Goal: Transaction & Acquisition: Purchase product/service

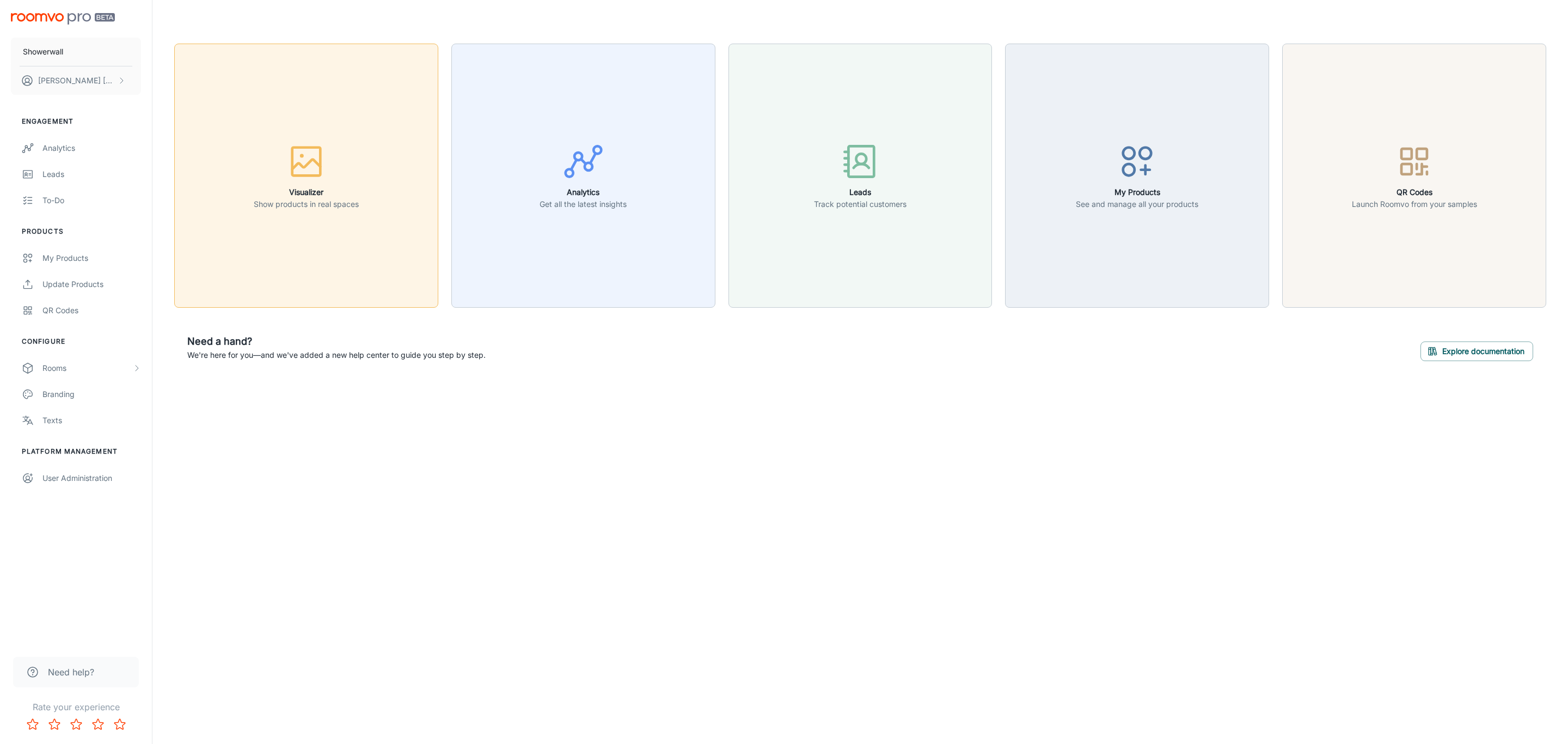
click at [325, 212] on button "Visualizer Show products in real spaces" at bounding box center [306, 176] width 264 height 264
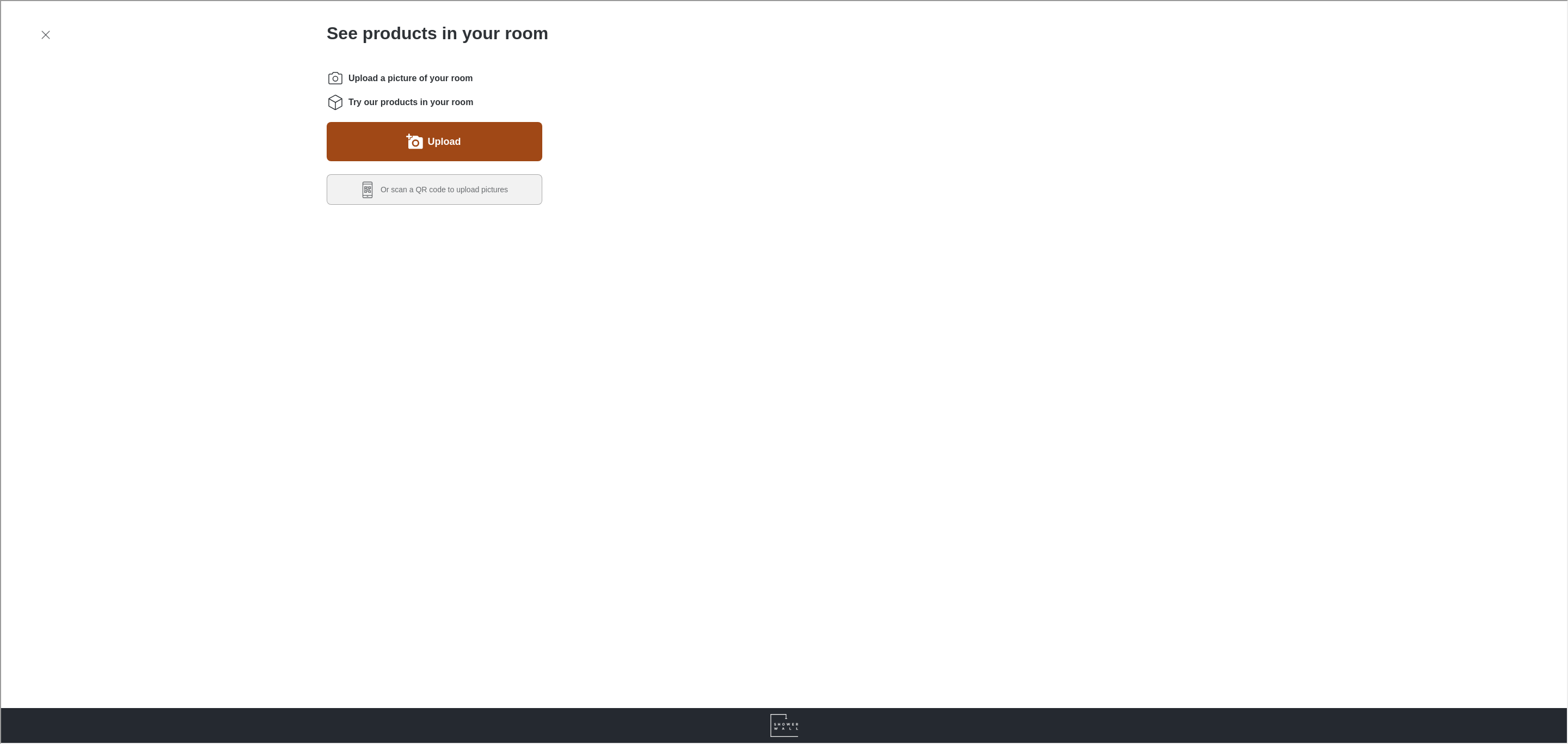
click at [462, 158] on button "Upload" at bounding box center [433, 140] width 215 height 39
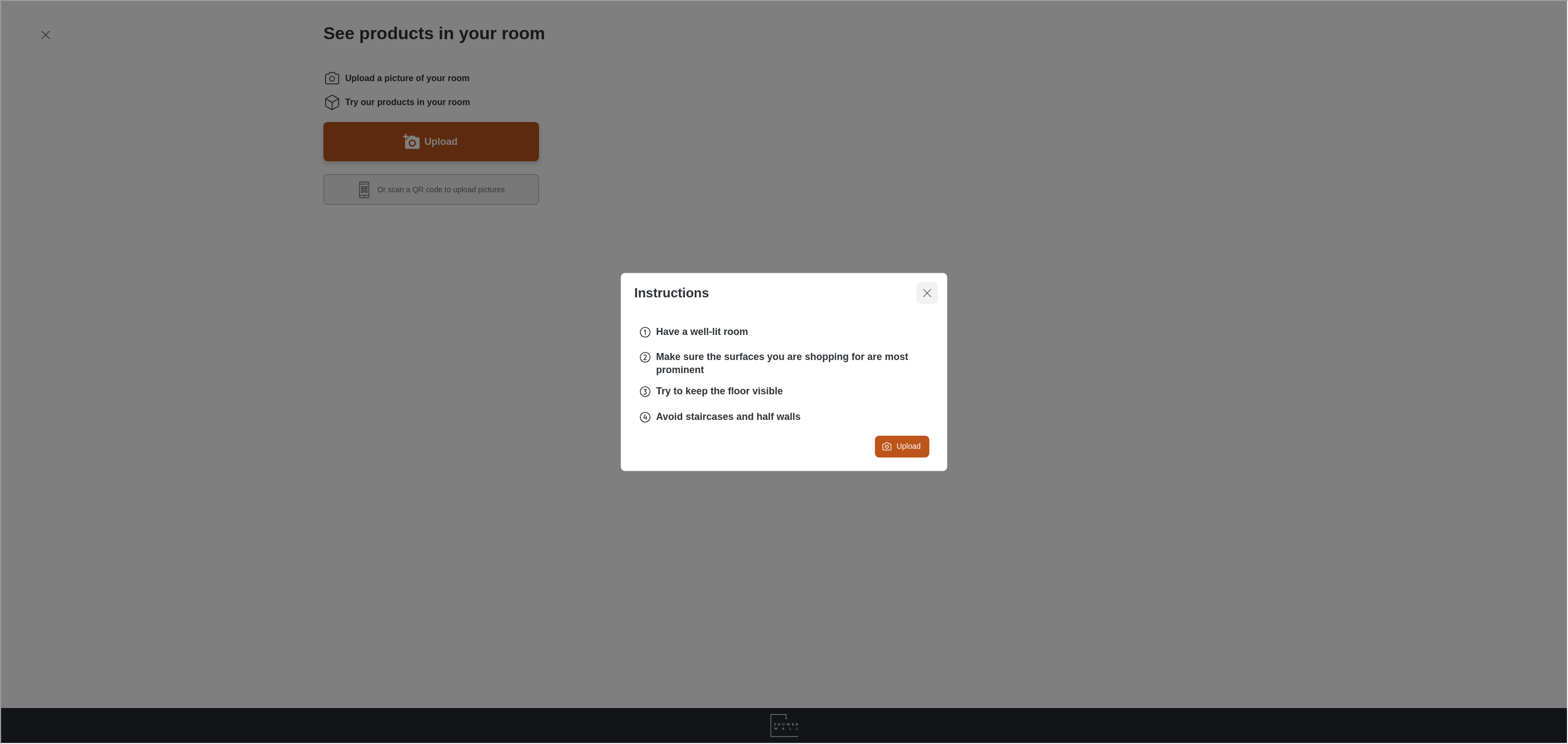
click at [921, 293] on icon "Close dialog" at bounding box center [926, 292] width 13 height 13
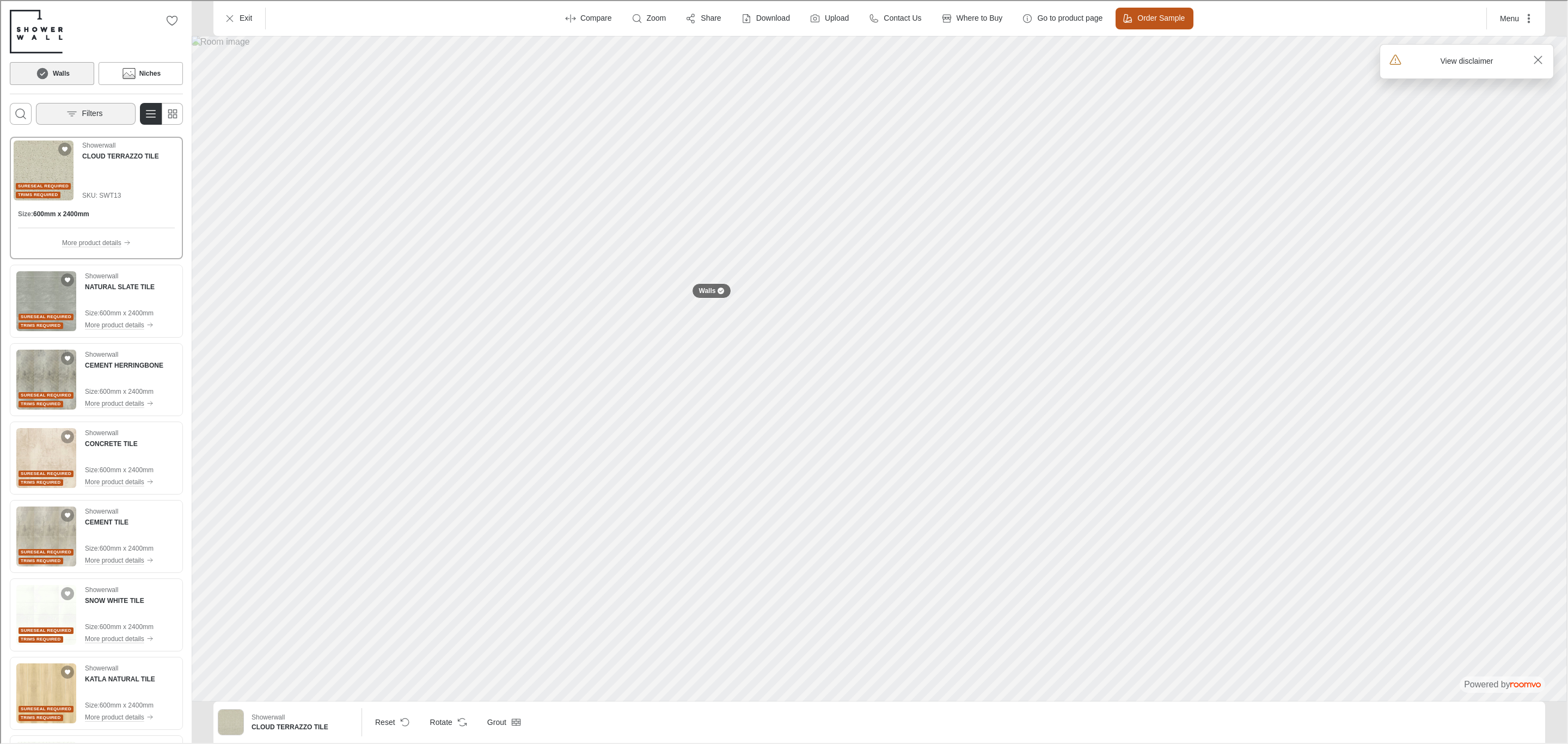
click at [98, 121] on button "Filters" at bounding box center [85, 112] width 99 height 22
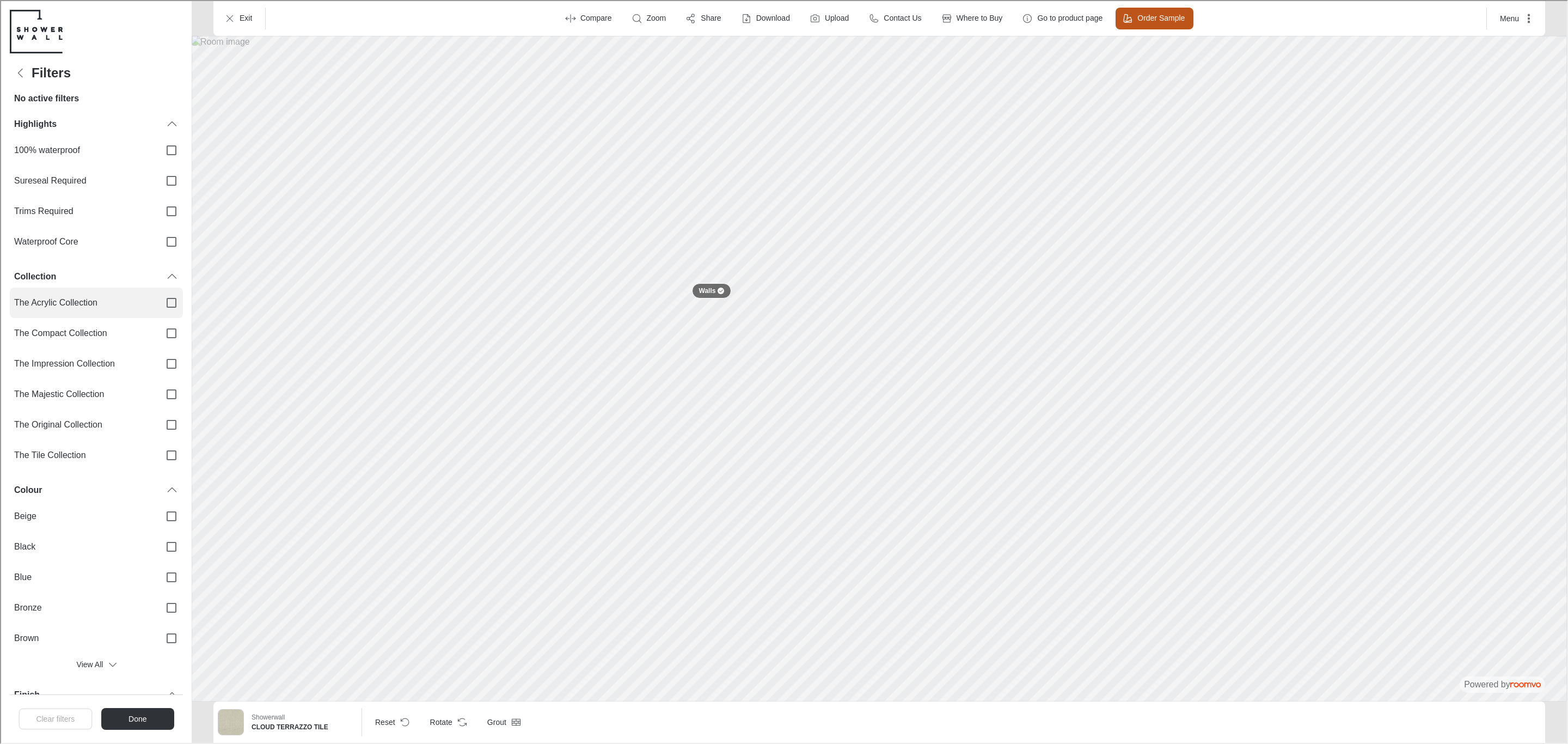
click at [147, 306] on label "The Acrylic Collection" at bounding box center [95, 302] width 173 height 31
click at [159, 306] on input "The Acrylic Collection" at bounding box center [170, 302] width 23 height 23
checkbox input "true"
click at [143, 718] on button "Done" at bounding box center [136, 717] width 73 height 22
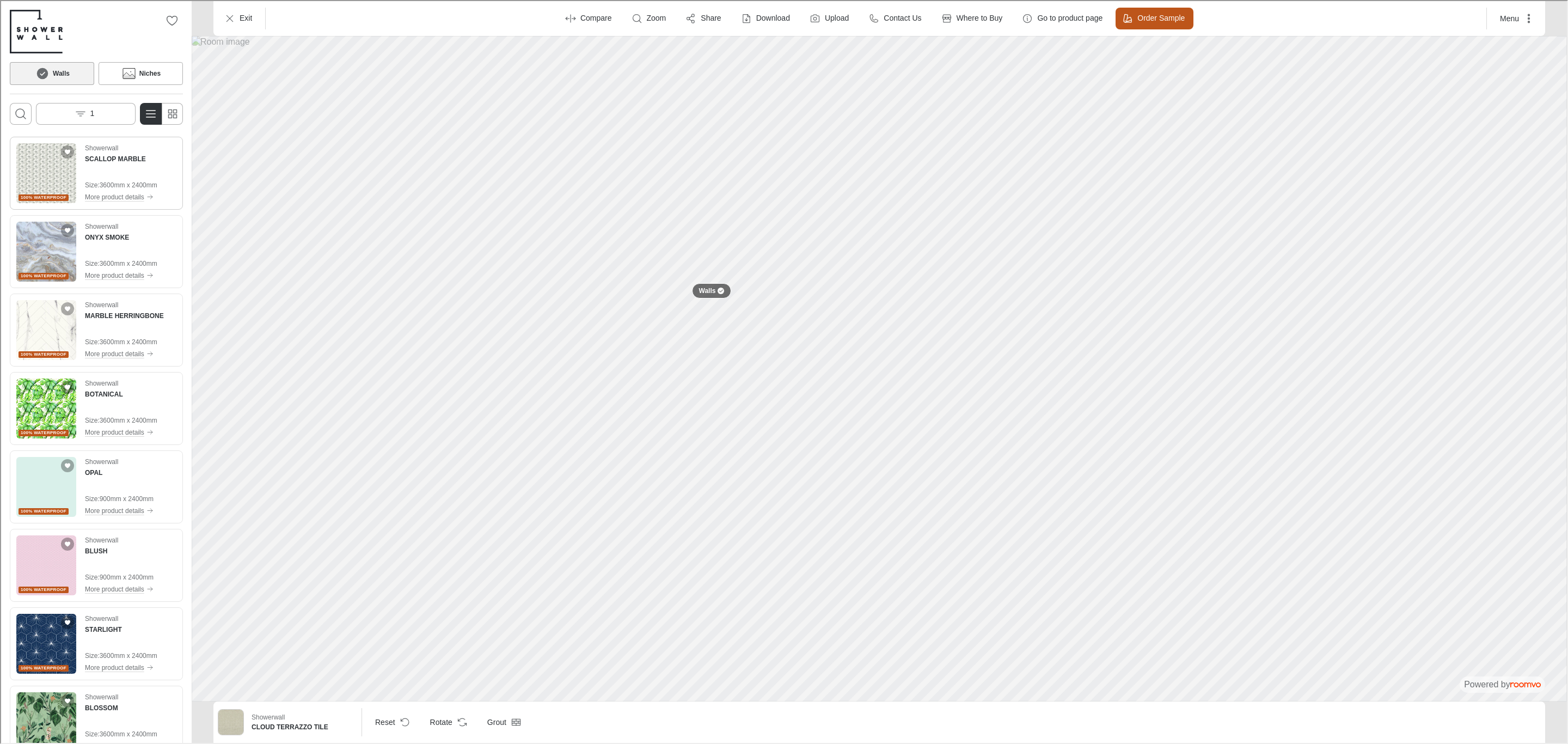
click at [56, 185] on img "See SCALLOP MARBLE in the room" at bounding box center [45, 172] width 60 height 60
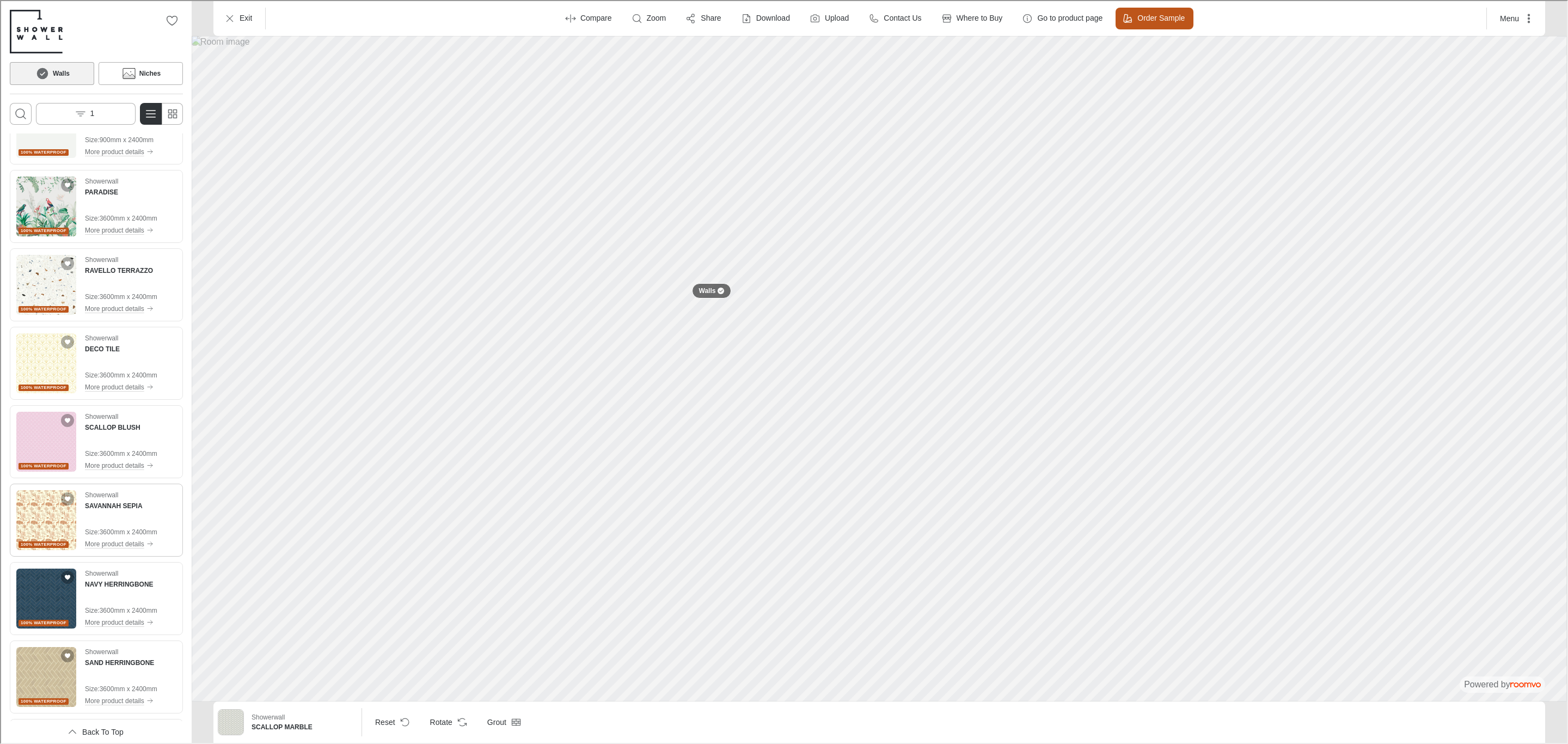
scroll to position [2522, 0]
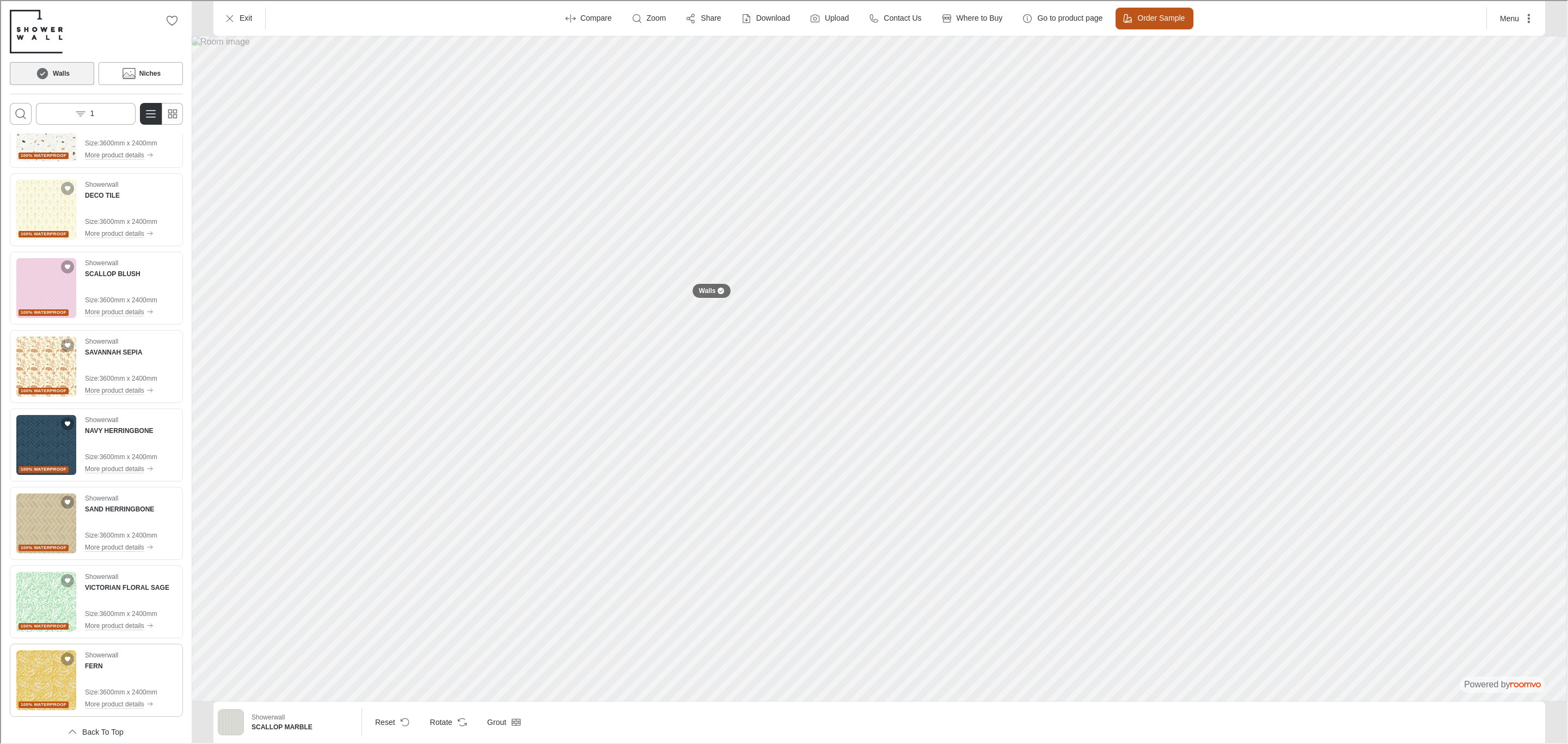
click at [33, 681] on img "See FERN in the room" at bounding box center [45, 679] width 60 height 60
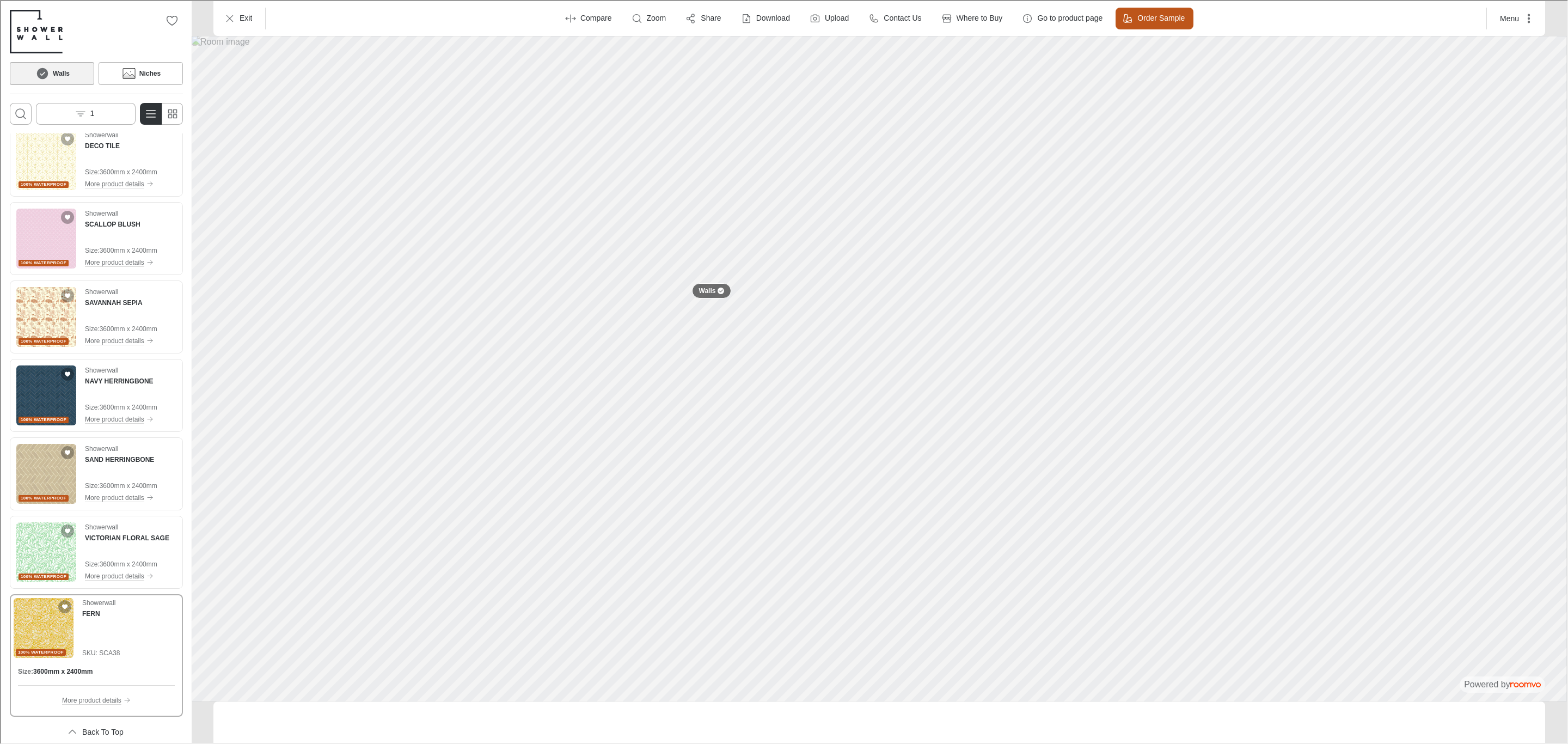
scroll to position [2473, 0]
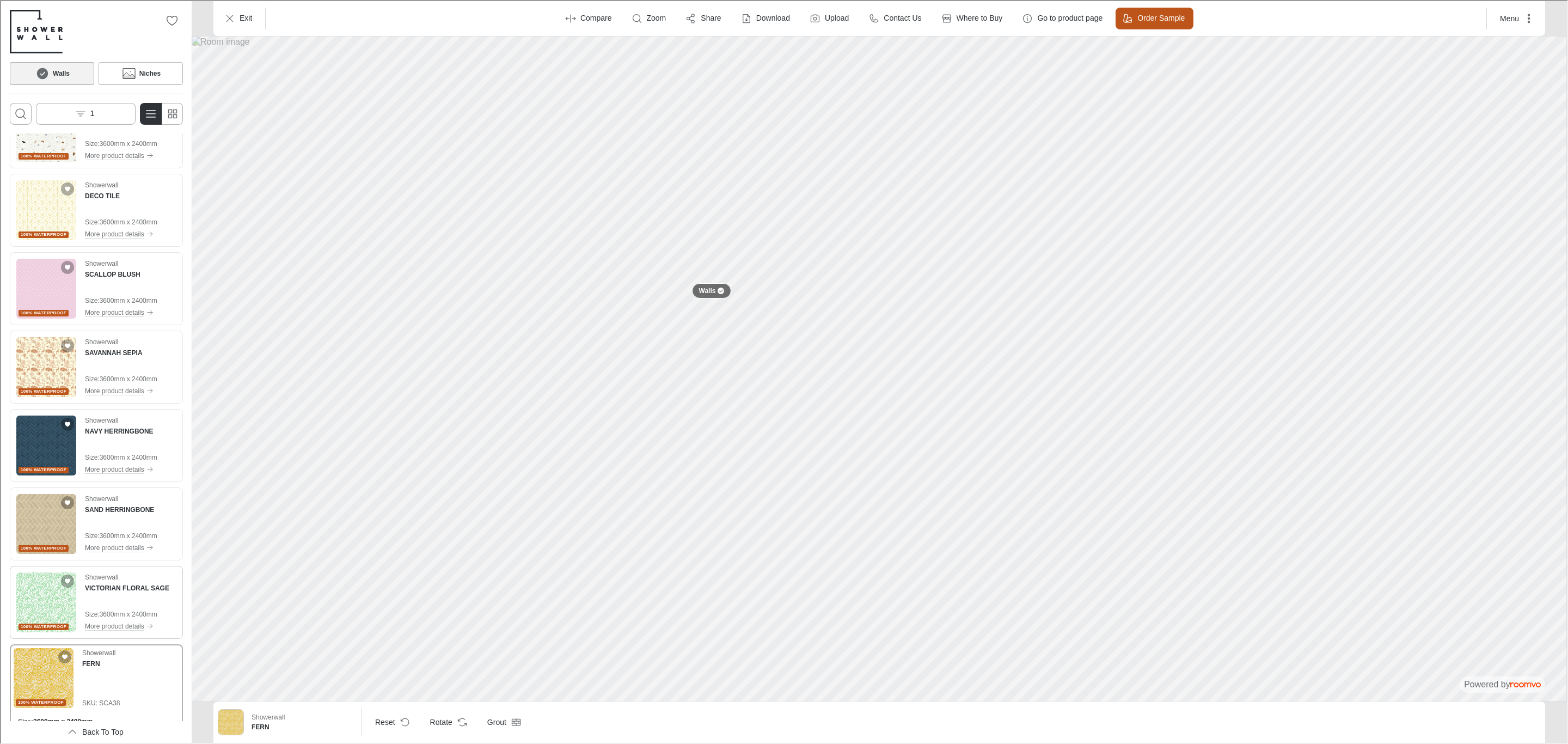
click at [44, 601] on img "See VICTORIAN FLORAL SAGE in the room" at bounding box center [45, 601] width 60 height 60
click at [47, 506] on img "See SAND HERRINGBONE in the room" at bounding box center [45, 522] width 60 height 60
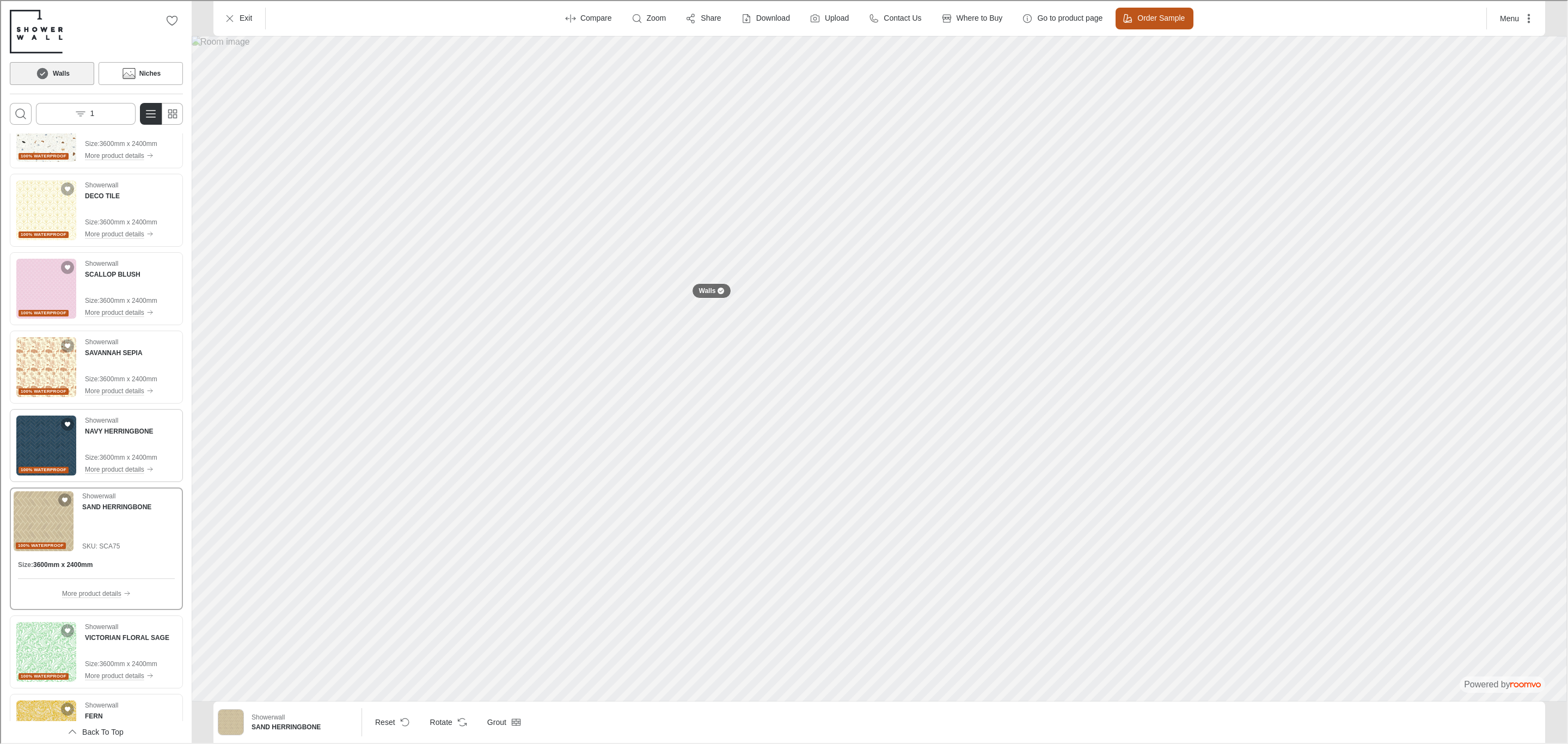
click at [35, 440] on img "See NAVY HERRINGBONE in the room" at bounding box center [45, 445] width 60 height 60
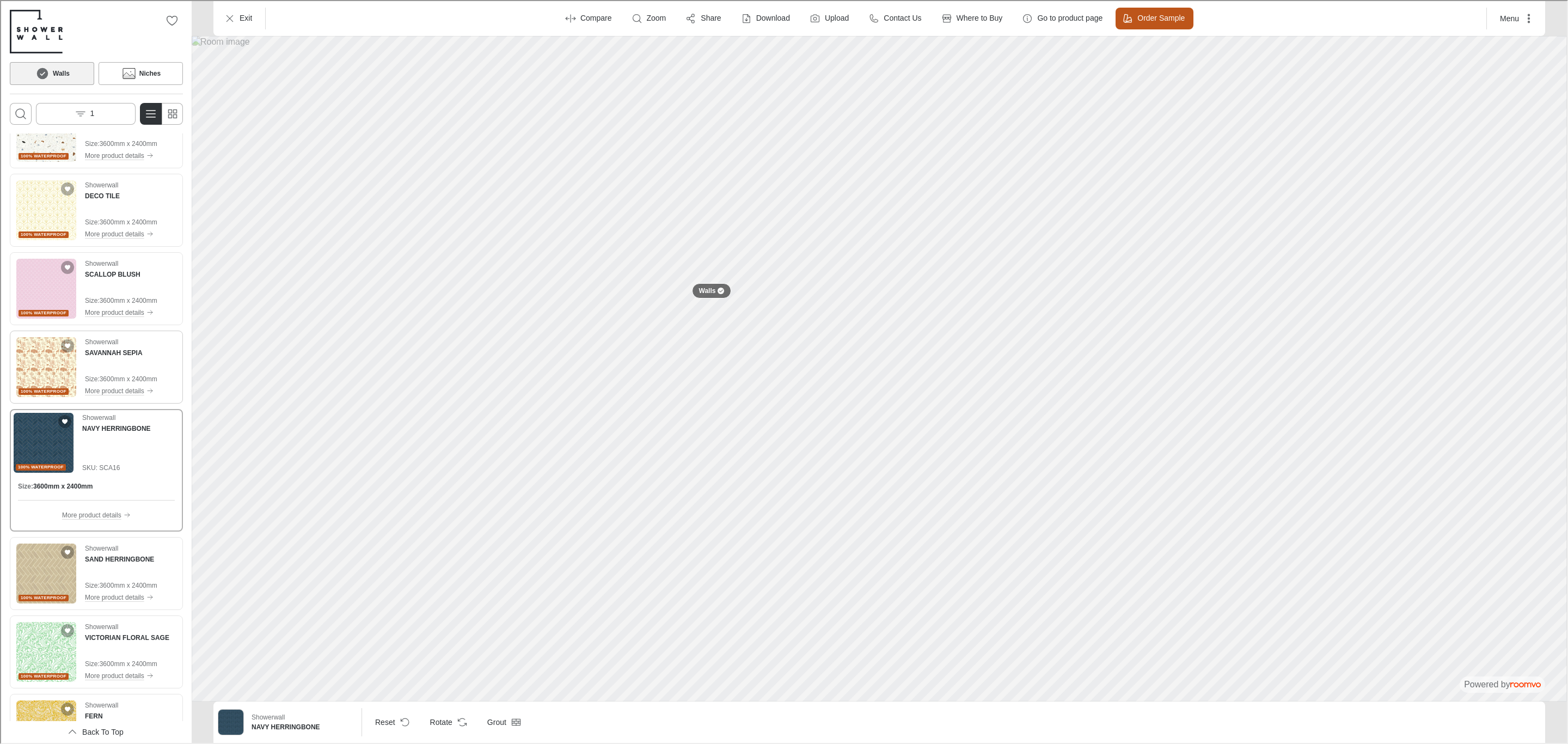
click at [53, 363] on img "See SAVANNAH SEPIA in the room" at bounding box center [45, 366] width 60 height 60
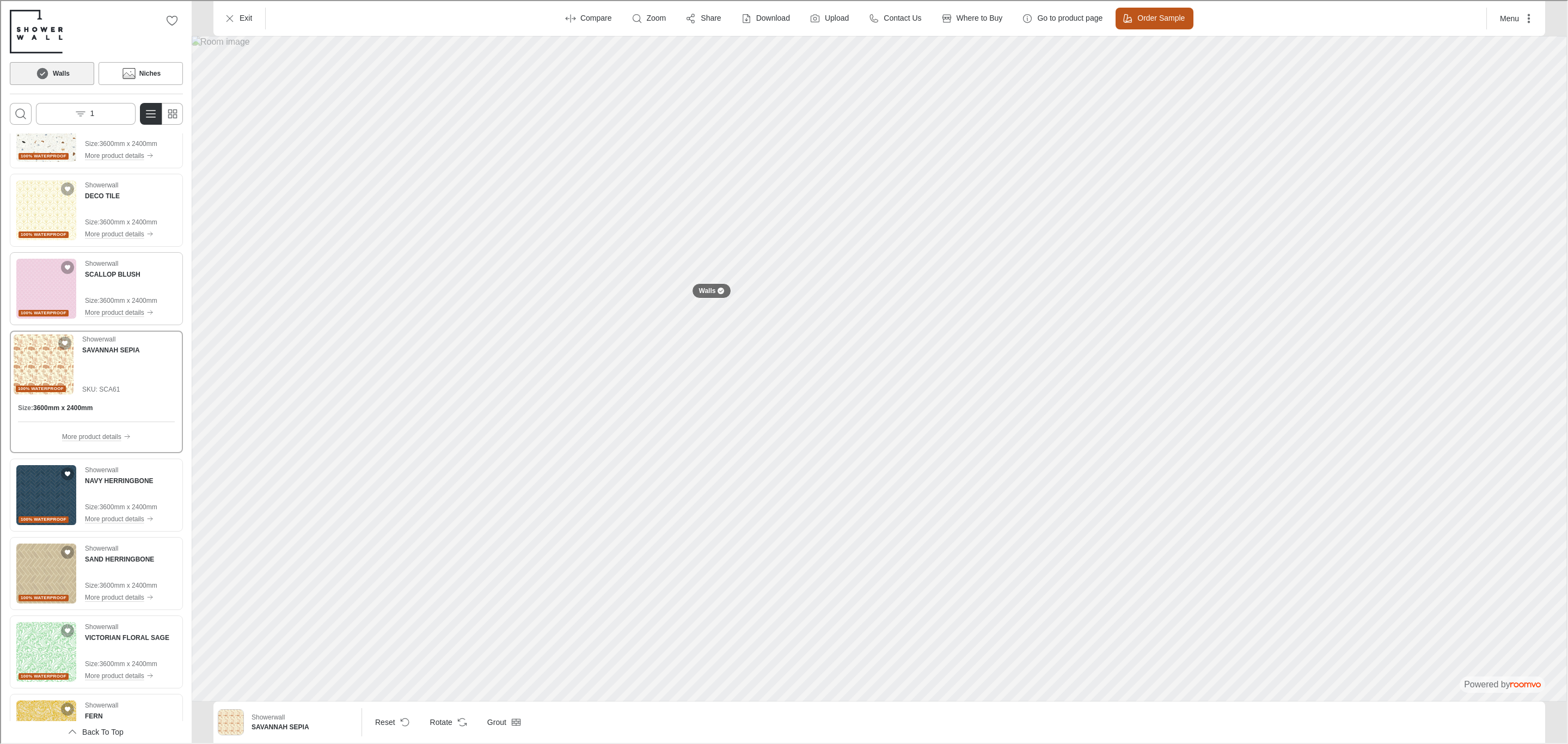
click at [82, 299] on div "100% waterproof Showerwall SCALLOP BLUSH Size : 3600mm x 2400mm More product de…" at bounding box center [95, 288] width 169 height 69
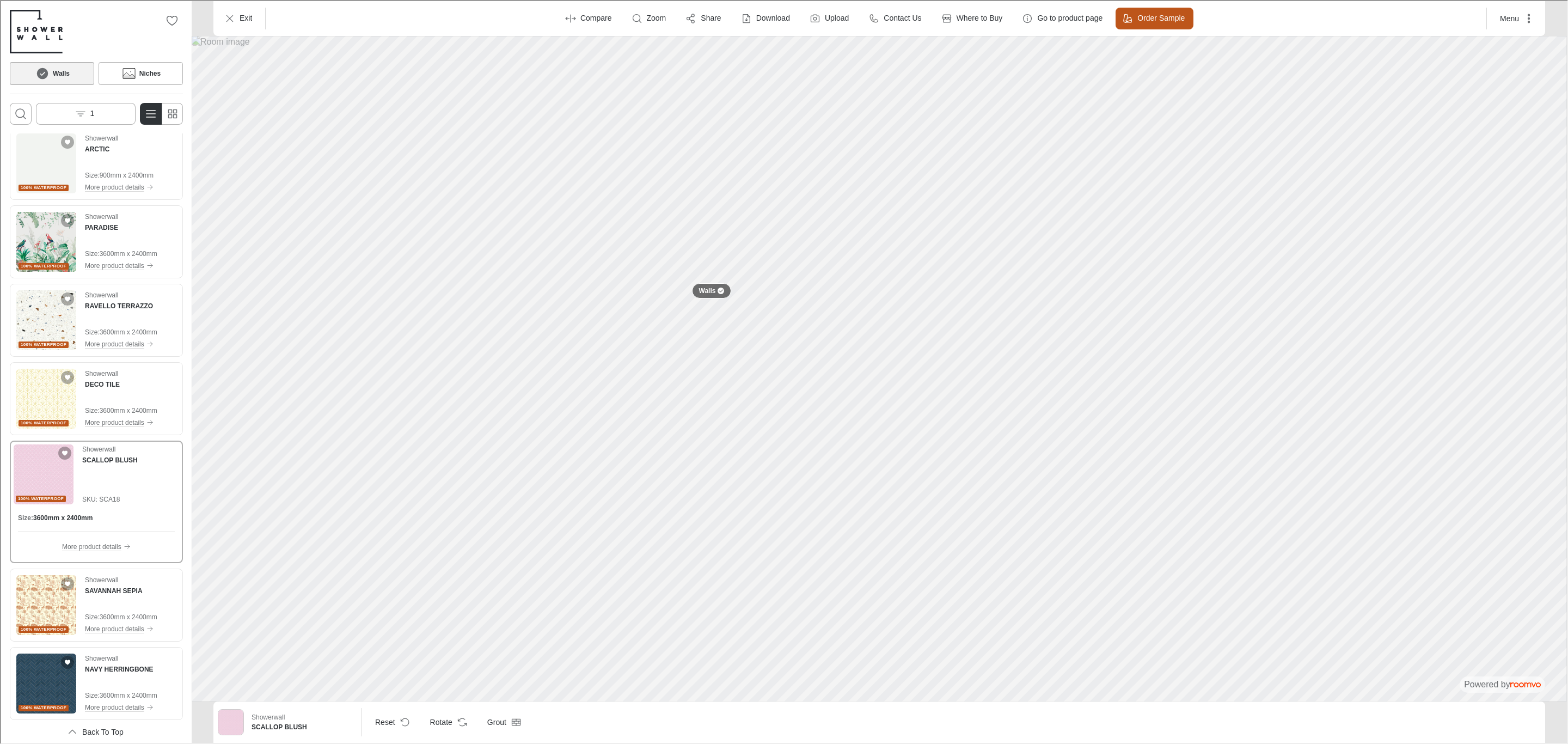
scroll to position [2278, 0]
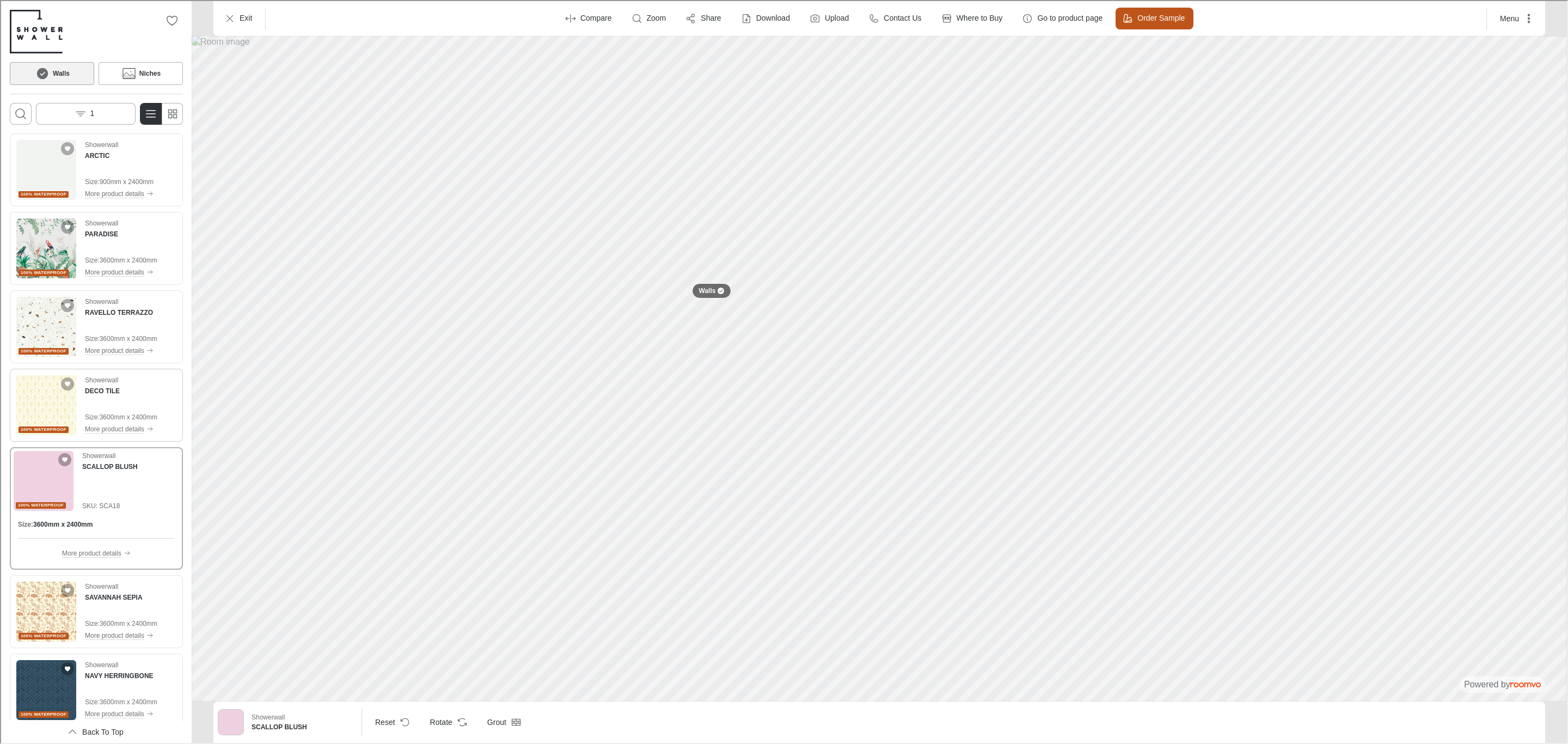
click at [33, 391] on img "See DECO TILE in the room" at bounding box center [45, 404] width 60 height 60
click at [36, 315] on img "See RAVELLO TERRAZZO in the room" at bounding box center [45, 325] width 60 height 60
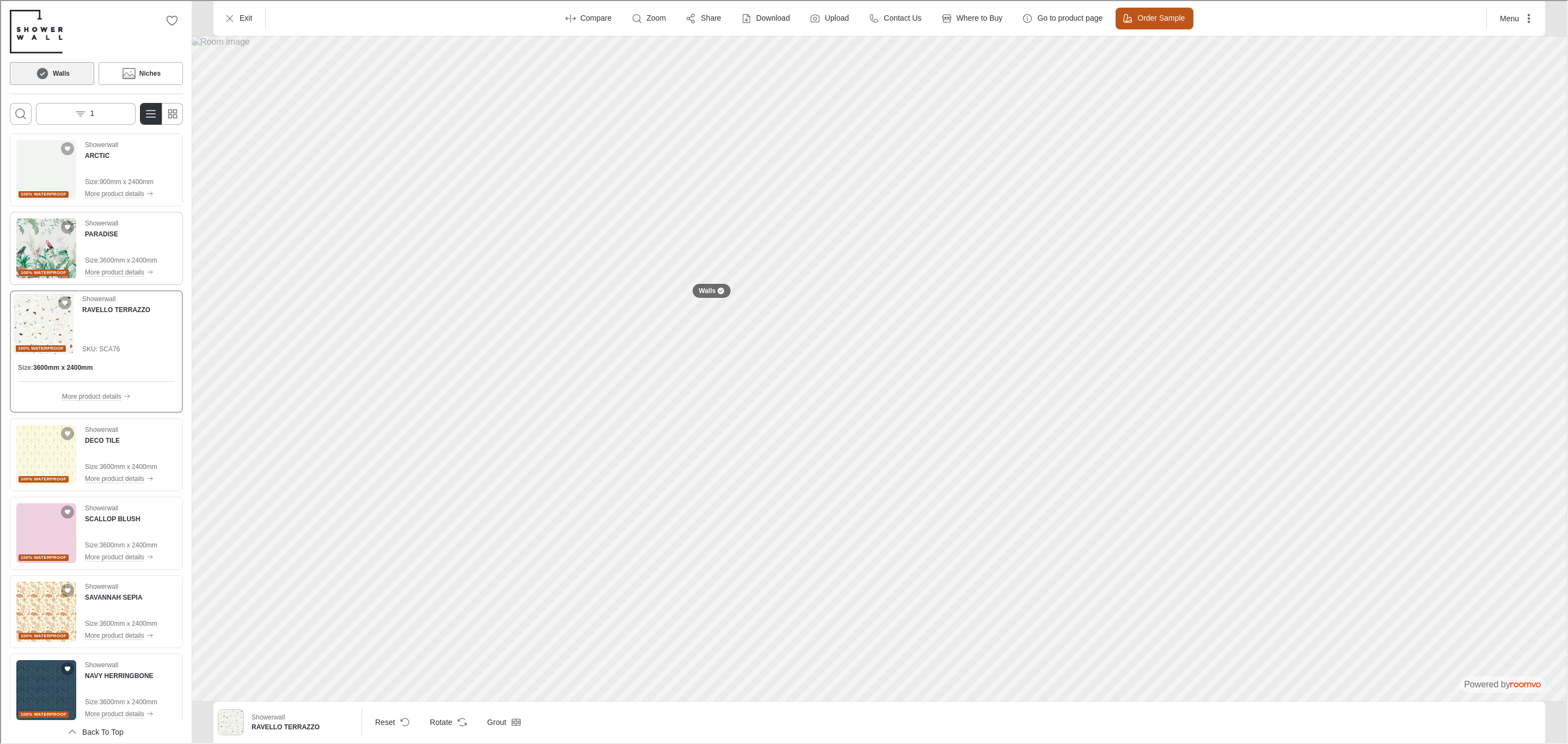
click at [47, 251] on img "See PARADISE in the room" at bounding box center [45, 247] width 60 height 60
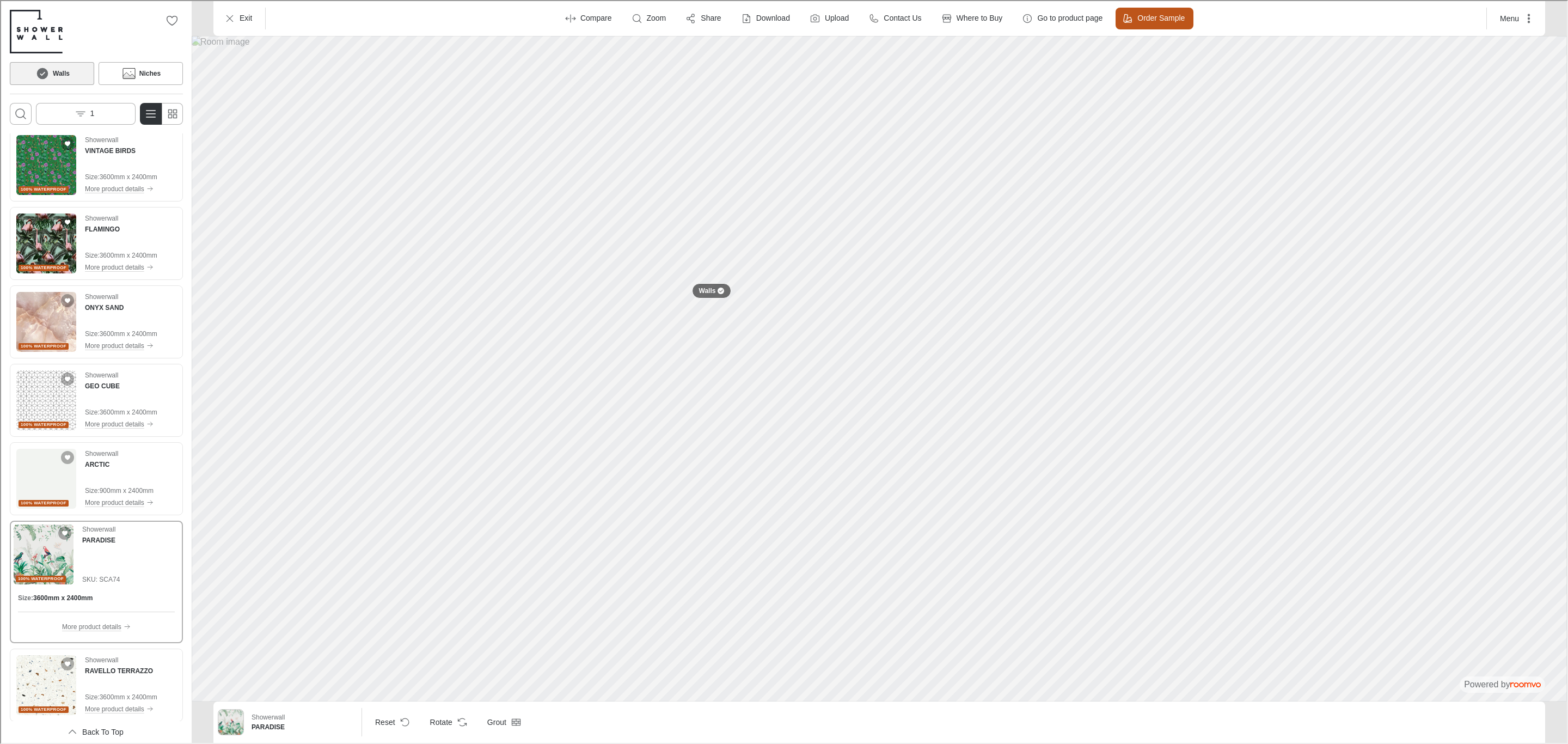
scroll to position [1869, 0]
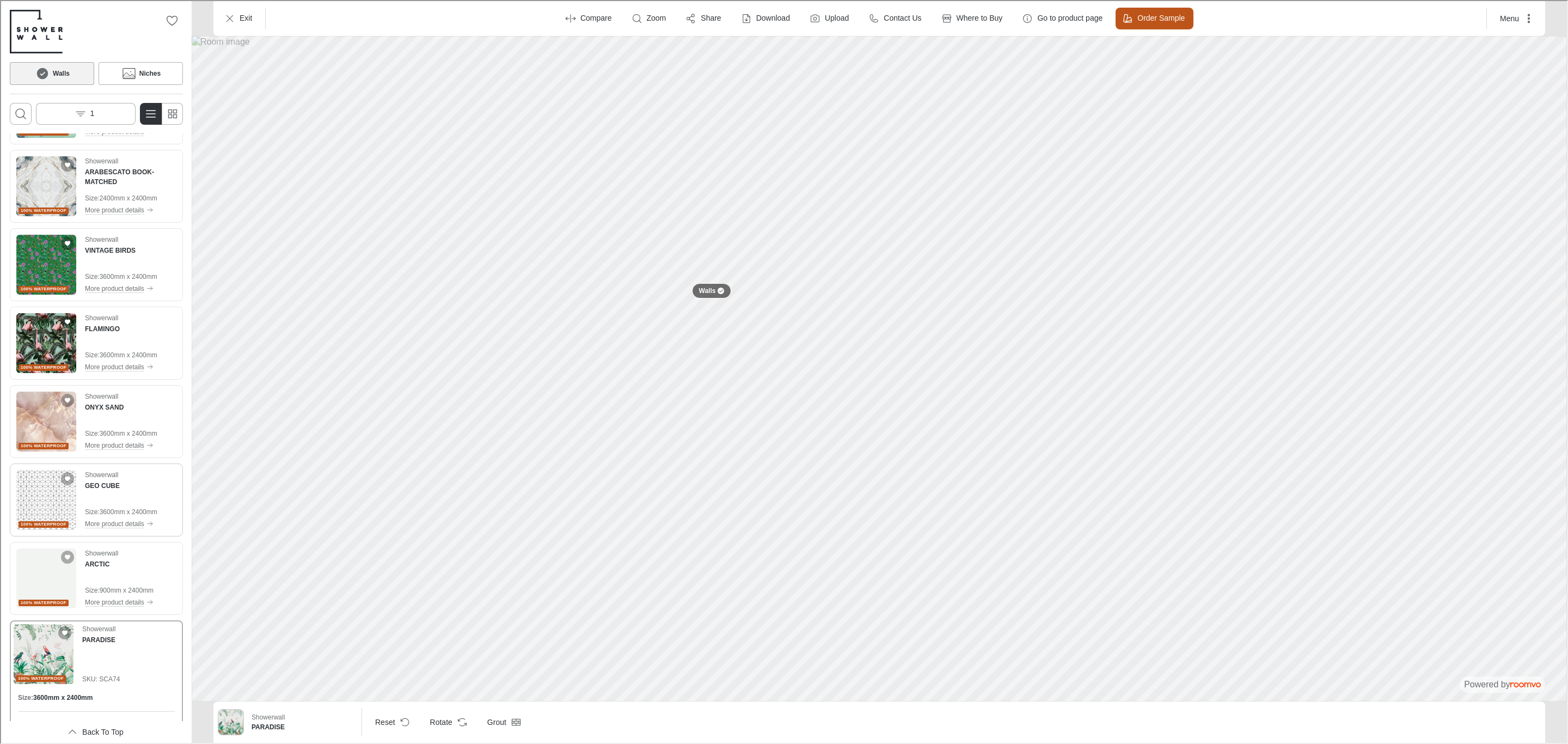
click at [30, 487] on img "See GEO CUBE in the room" at bounding box center [45, 499] width 60 height 60
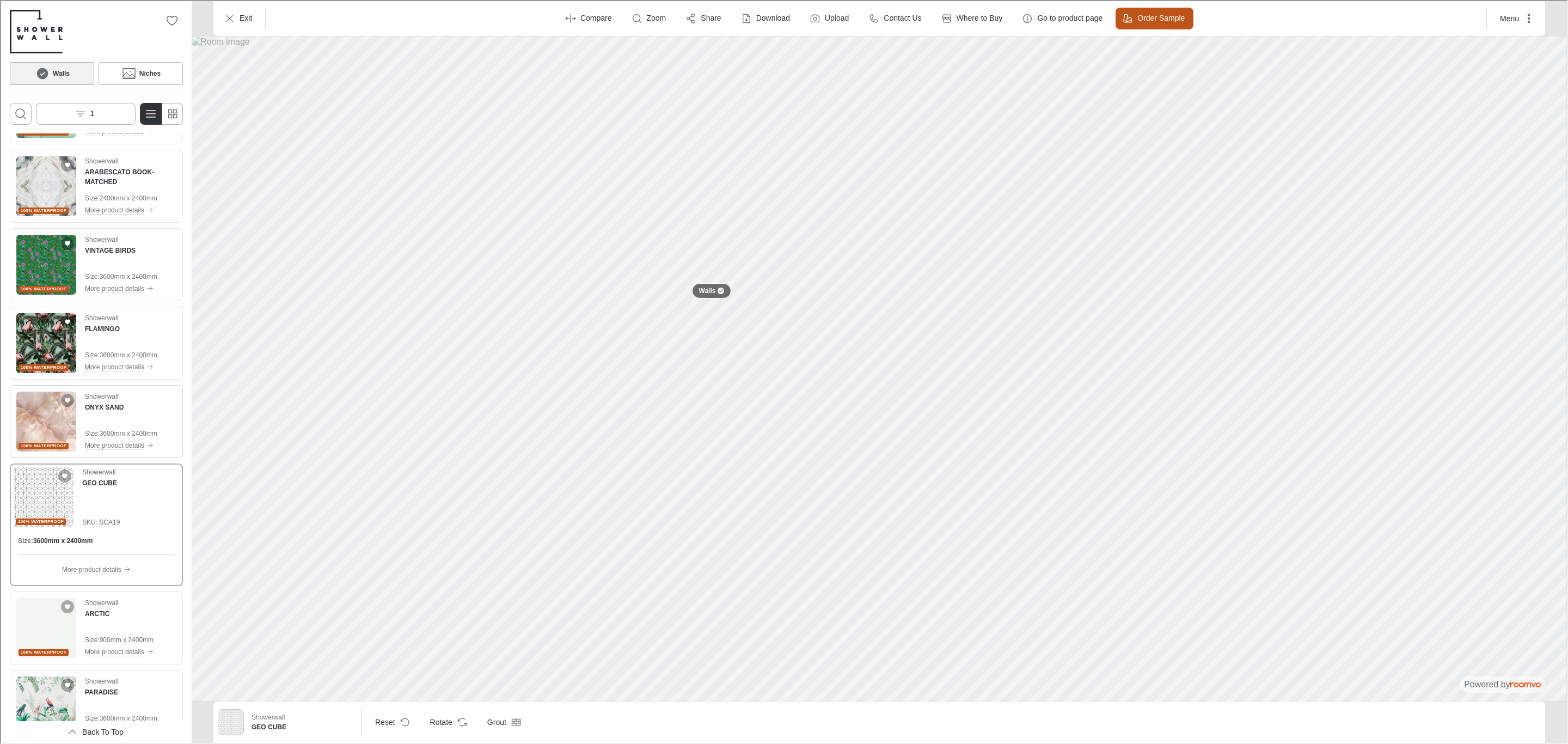
click at [44, 416] on img "See ONYX SAND in the room" at bounding box center [45, 420] width 60 height 60
drag, startPoint x: 37, startPoint y: 340, endPoint x: 0, endPoint y: 345, distance: 37.3
click at [37, 340] on img "See FLAMINGO in the room" at bounding box center [45, 342] width 60 height 60
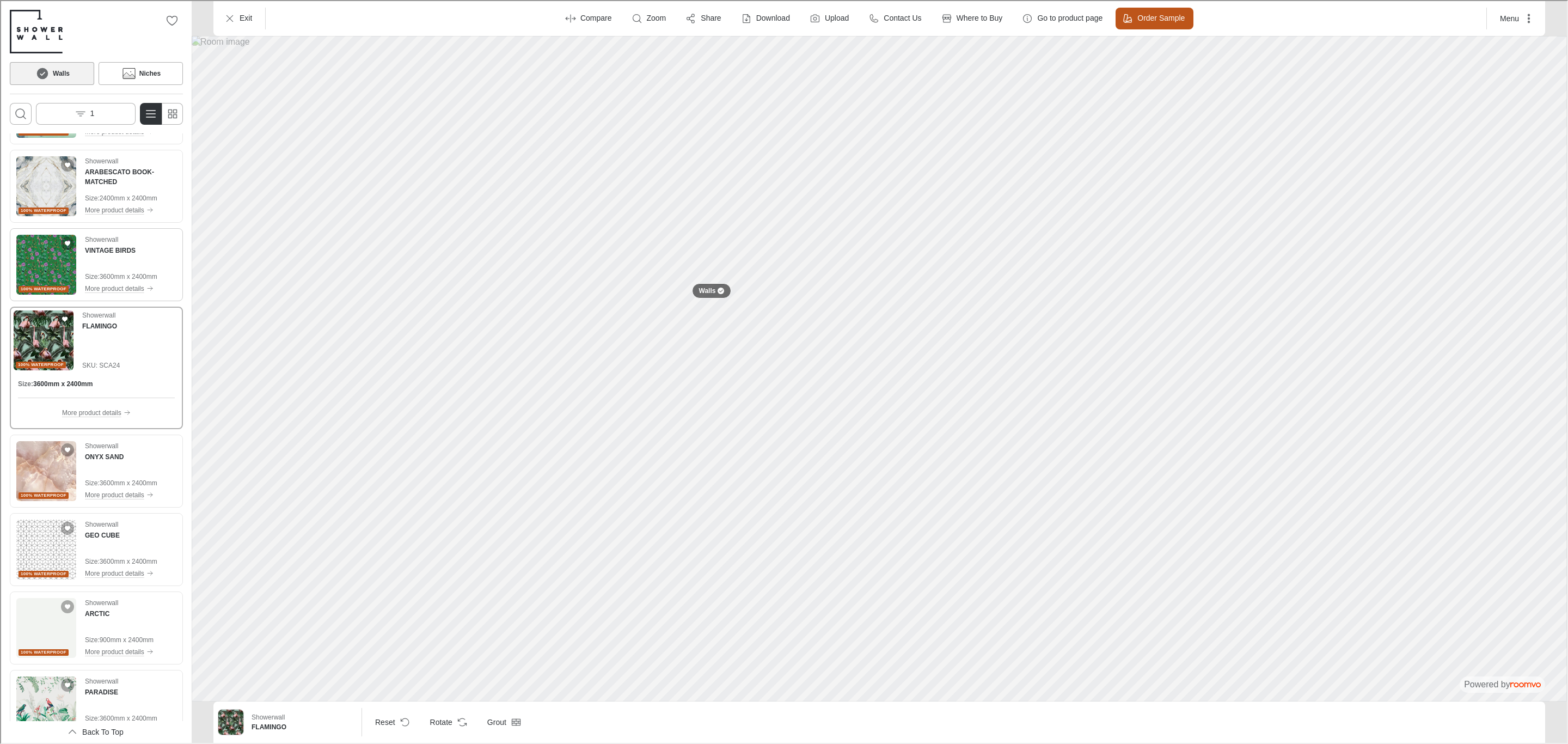
click at [37, 286] on span "100% waterproof" at bounding box center [43, 288] width 46 height 7
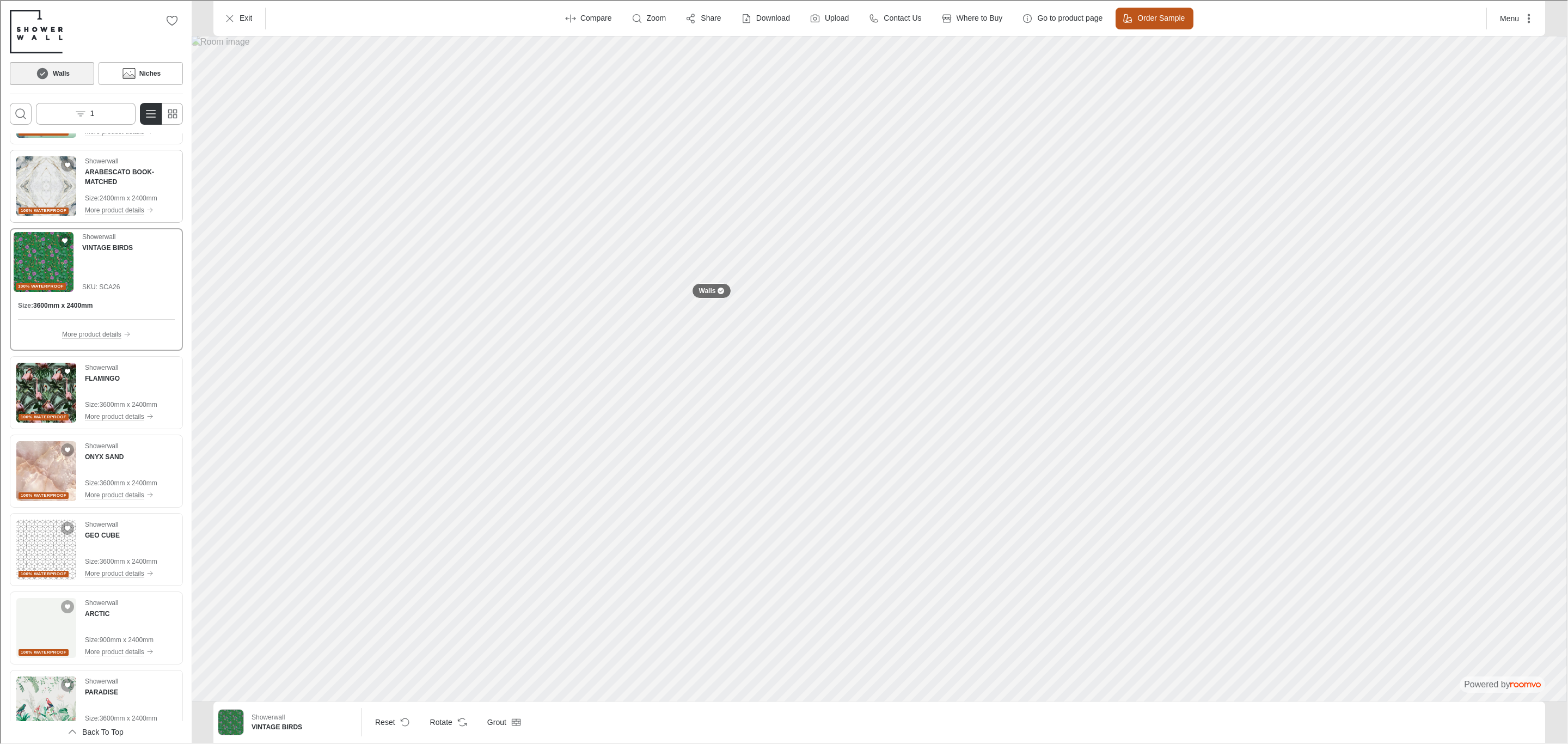
scroll to position [1542, 0]
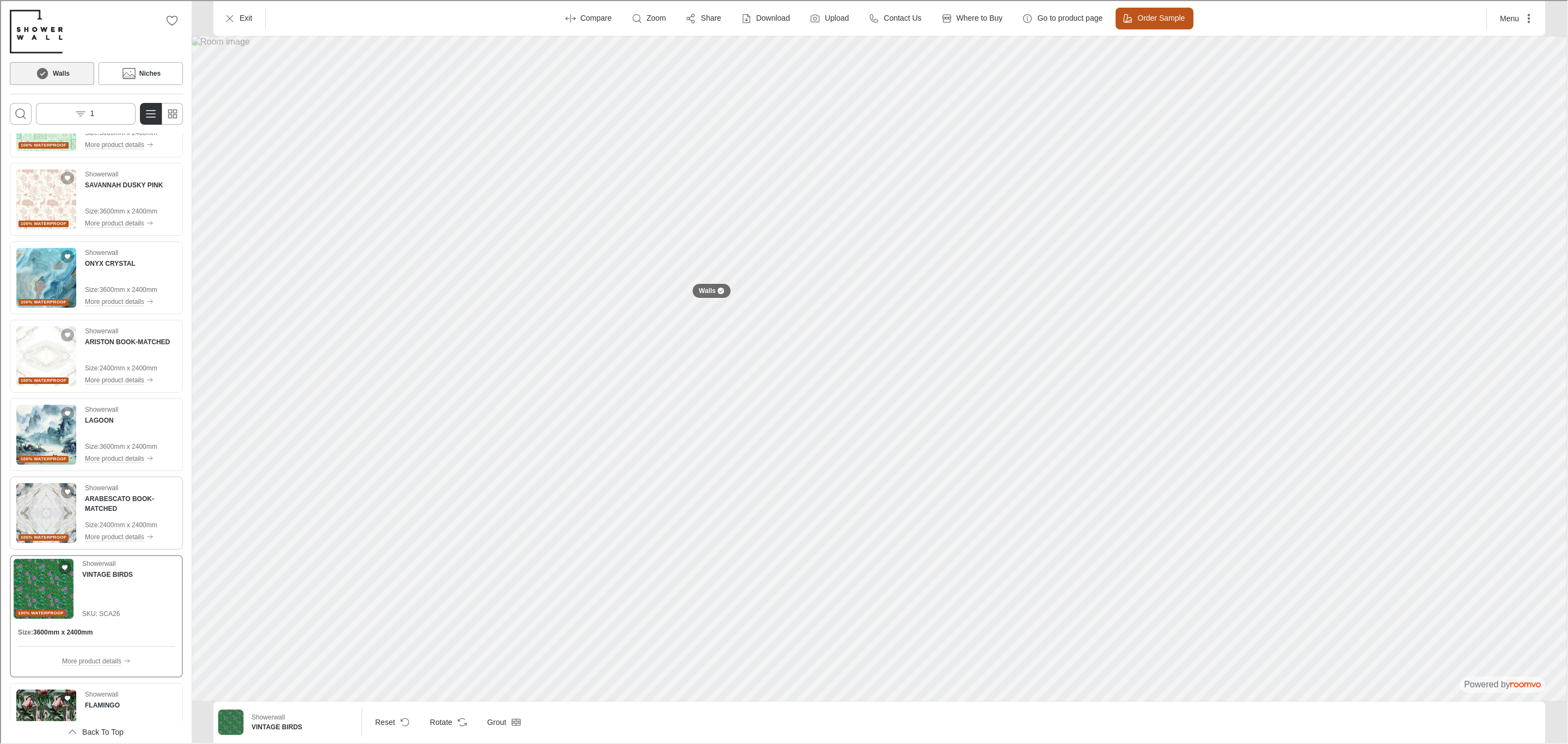
click at [40, 500] on img "See ARABESCATO BOOK-MATCHED in the room" at bounding box center [45, 512] width 60 height 60
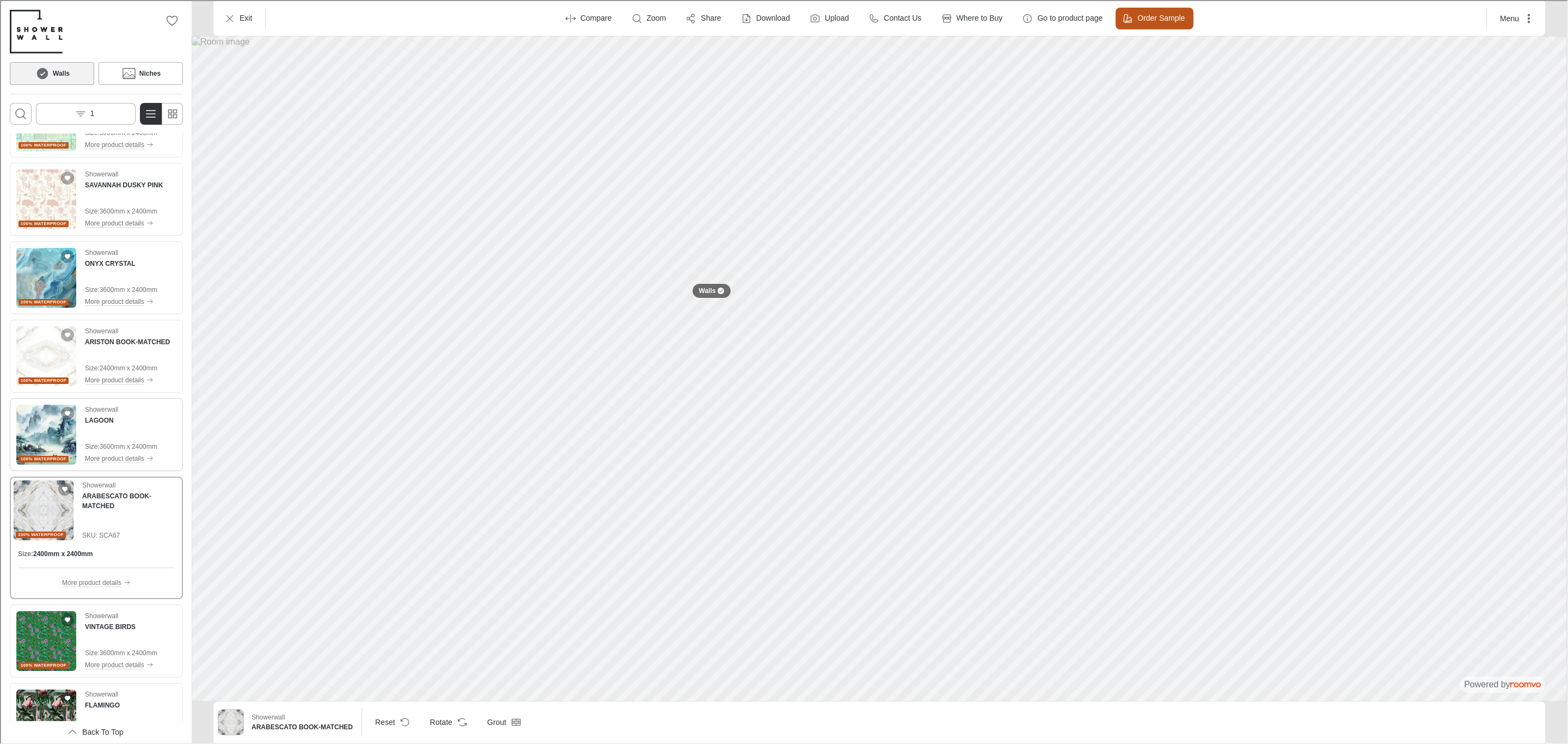
click at [50, 427] on img "See LAGOON in the room" at bounding box center [45, 433] width 60 height 60
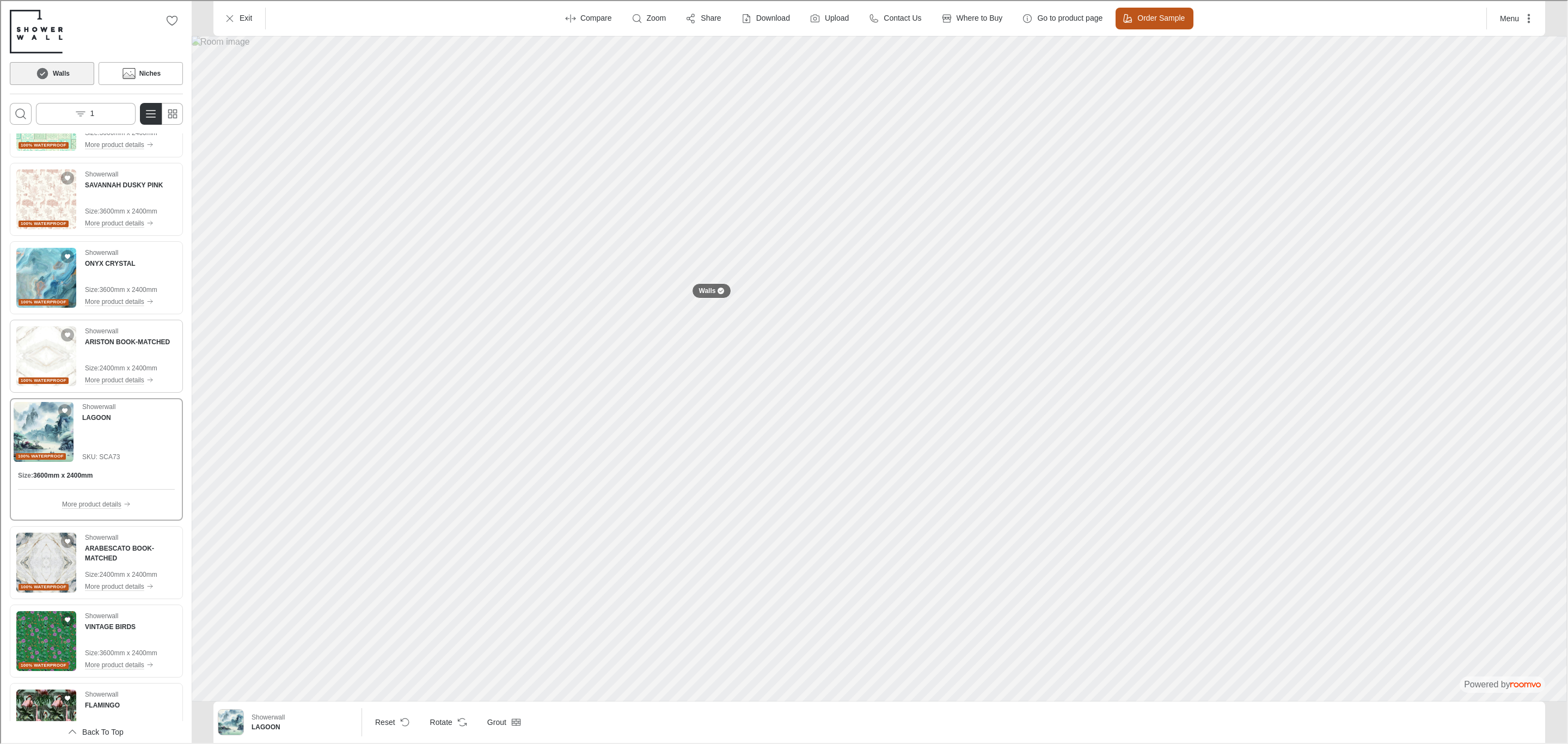
click at [59, 355] on img "See ARISTON BOOK-MATCHED in the room" at bounding box center [45, 355] width 60 height 60
click at [31, 275] on img "See ONYX CRYSTAL in the room" at bounding box center [45, 277] width 60 height 60
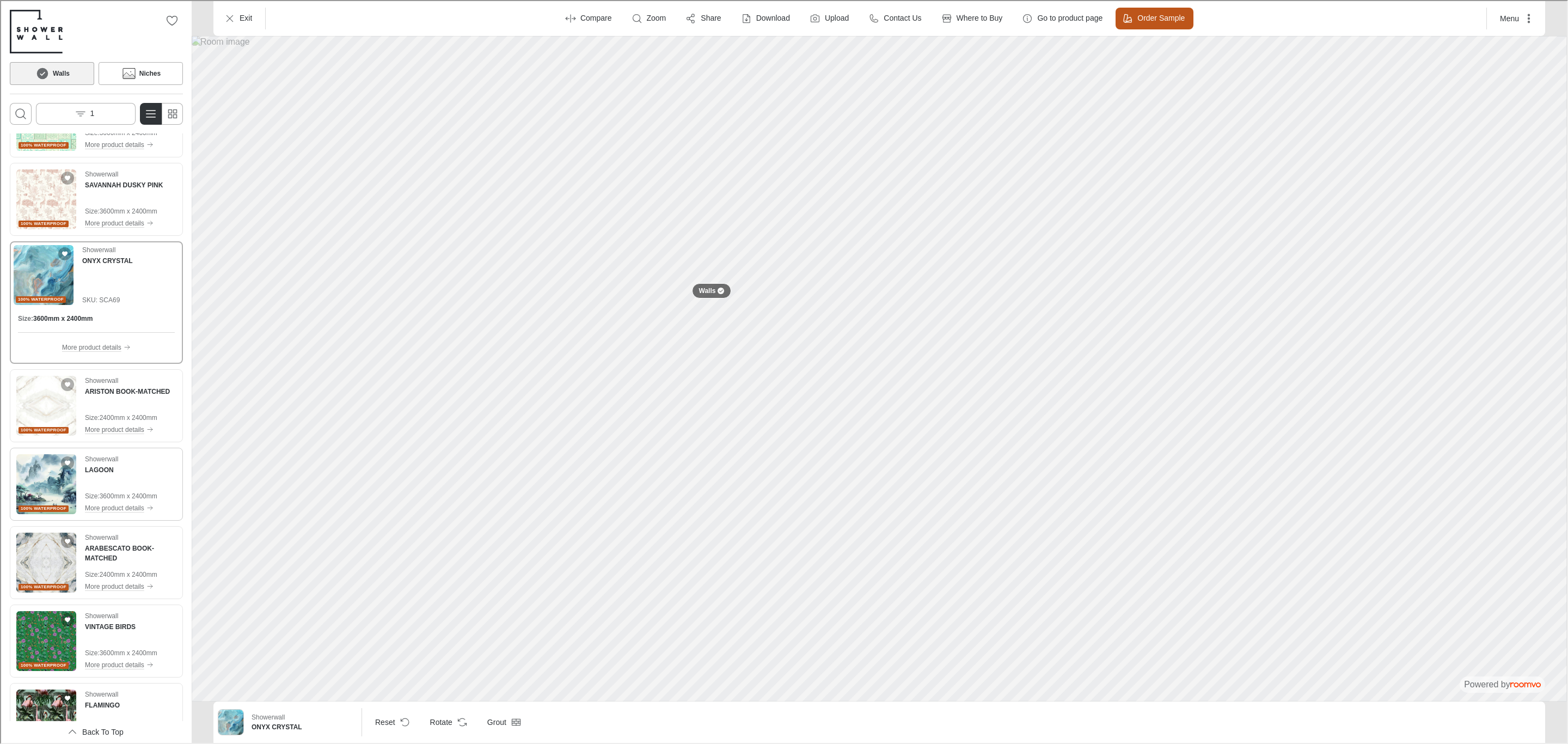
drag, startPoint x: 52, startPoint y: 180, endPoint x: 99, endPoint y: 497, distance: 320.5
click at [52, 180] on img "See SAVANNAH DUSKY PINK in the room" at bounding box center [45, 198] width 60 height 60
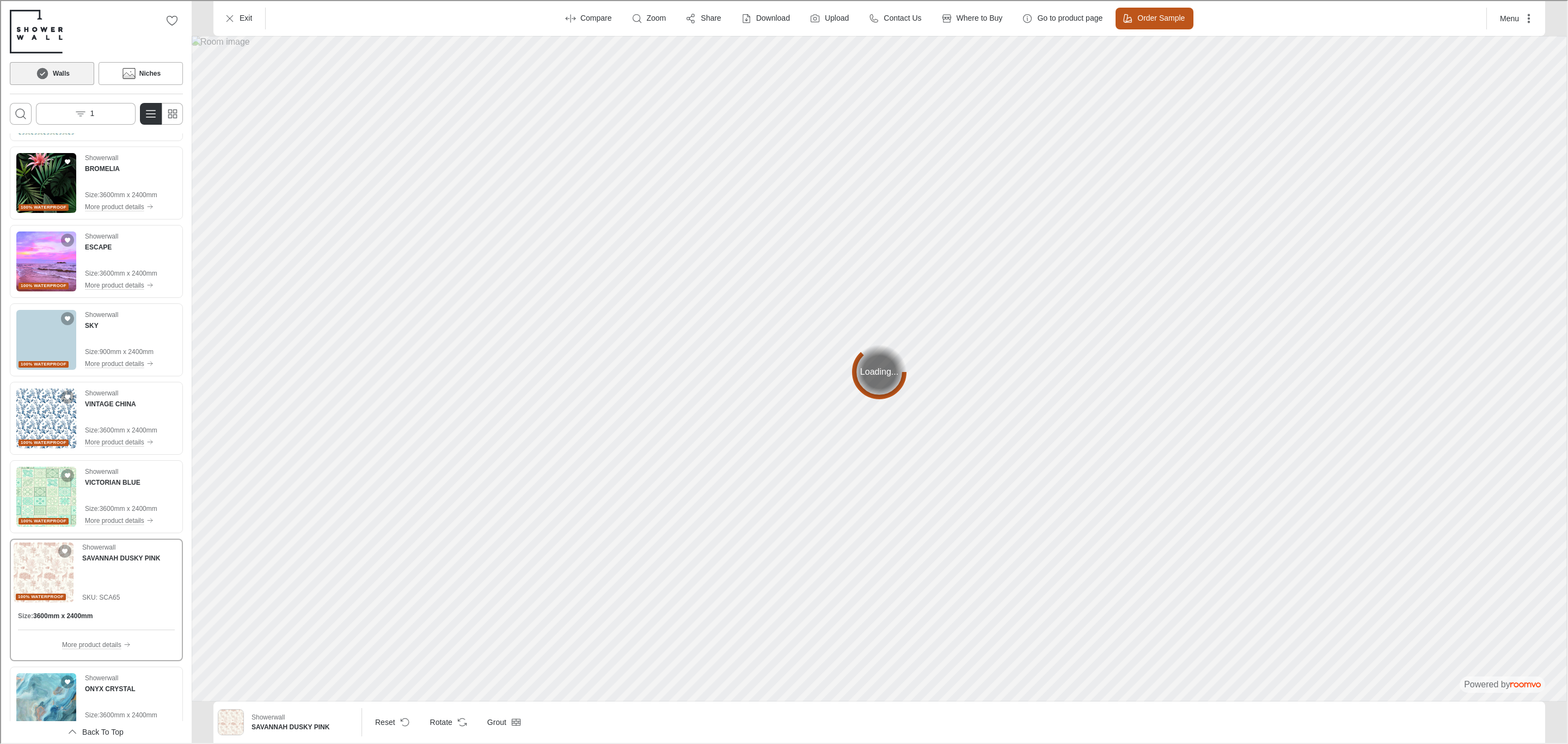
scroll to position [1134, 0]
